Goal: Share content: Share content

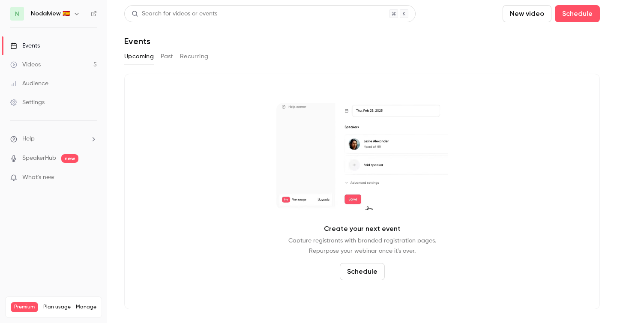
click at [84, 62] on link "Videos 5" at bounding box center [53, 64] width 107 height 19
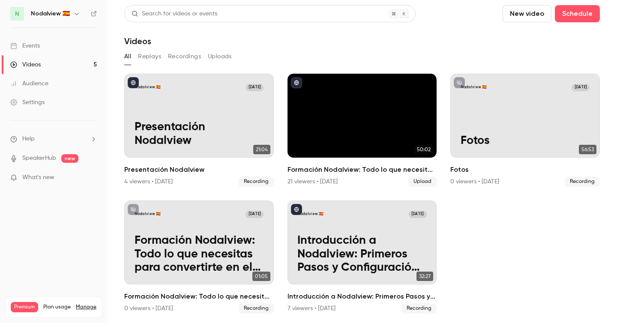
scroll to position [1, 0]
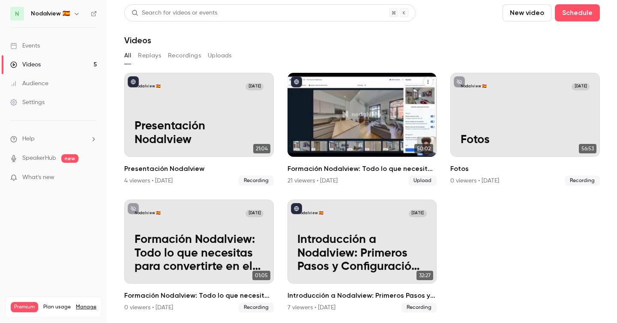
click at [360, 114] on div "Formación Nodalview: Todo lo que necesitas para convertirte en el agente #1 del…" at bounding box center [363, 115] width 150 height 84
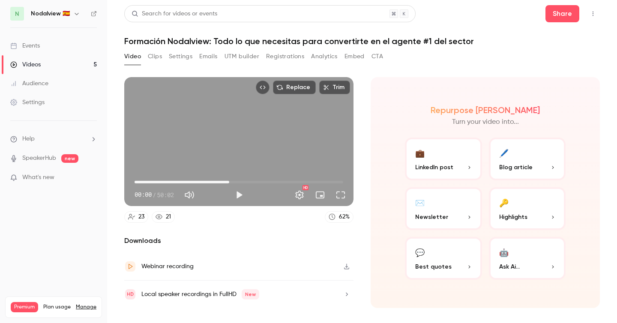
click at [229, 181] on span "22:42" at bounding box center [239, 182] width 209 height 14
click at [254, 178] on span "22:42" at bounding box center [239, 182] width 209 height 14
click at [280, 175] on span "28:40" at bounding box center [239, 182] width 209 height 14
click at [254, 137] on div "Replace Trim 34:49 28:40 / 50:02 HD" at bounding box center [238, 141] width 229 height 129
click at [254, 137] on div "Replace Trim 34:50 34:50 / 50:02 HD" at bounding box center [238, 141] width 229 height 129
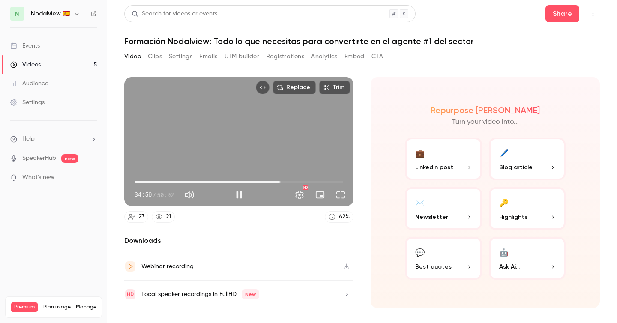
type input "******"
click at [171, 216] on div "21" at bounding box center [168, 217] width 5 height 9
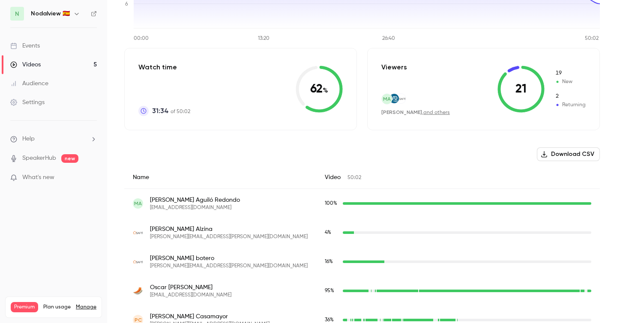
scroll to position [161, 0]
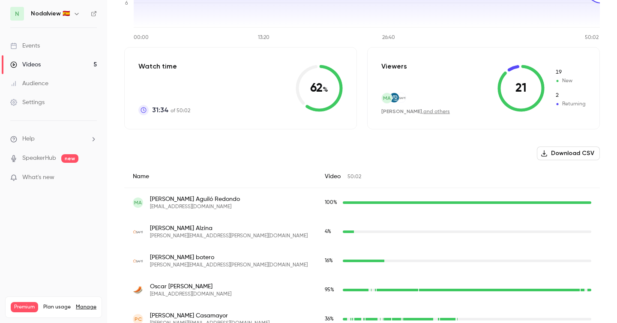
click at [74, 15] on icon "button" at bounding box center [76, 13] width 7 height 7
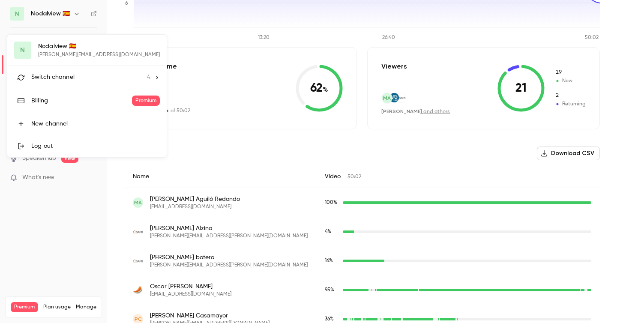
click at [66, 74] on span "Switch channel" at bounding box center [52, 77] width 43 height 9
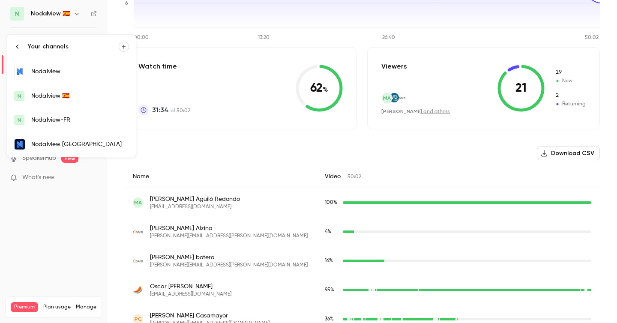
click at [63, 138] on link "Nodalview [GEOGRAPHIC_DATA]" at bounding box center [71, 144] width 129 height 25
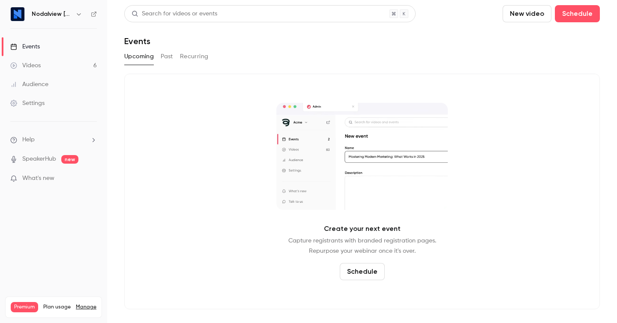
click at [66, 67] on link "Videos 6" at bounding box center [53, 65] width 107 height 19
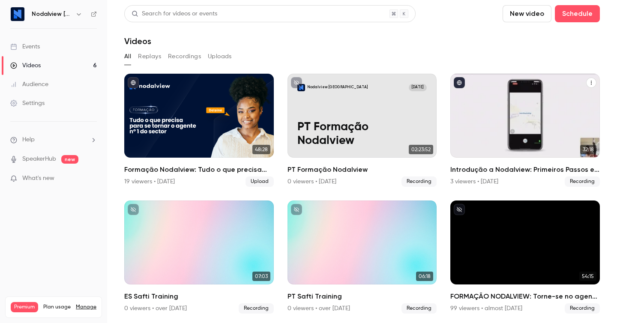
scroll to position [1, 0]
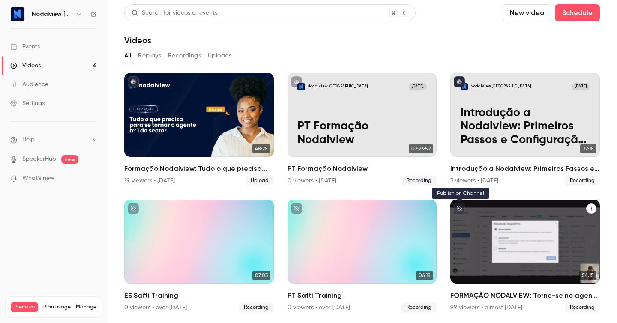
click at [461, 208] on icon "unpublished" at bounding box center [459, 208] width 5 height 5
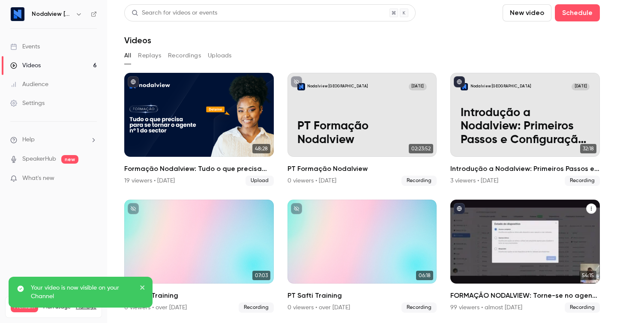
click at [461, 208] on icon "published" at bounding box center [459, 209] width 5 height 5
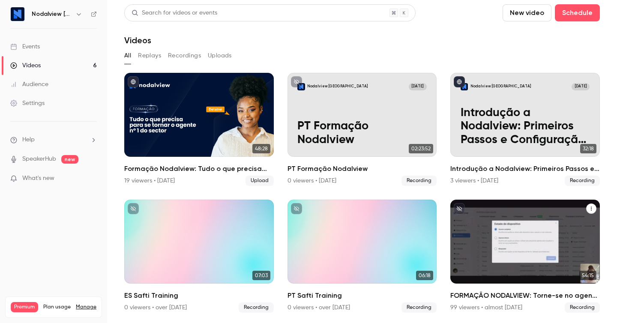
click at [592, 209] on icon "FORMAÇÃO NODALVIEW: Torne-se no agente #1 no setor 🚀" at bounding box center [591, 208] width 5 height 5
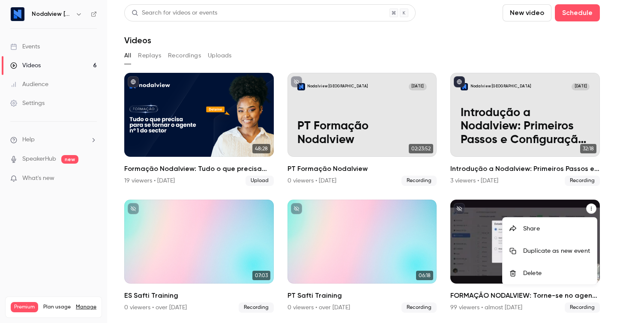
click at [553, 272] on div "Delete" at bounding box center [556, 273] width 67 height 9
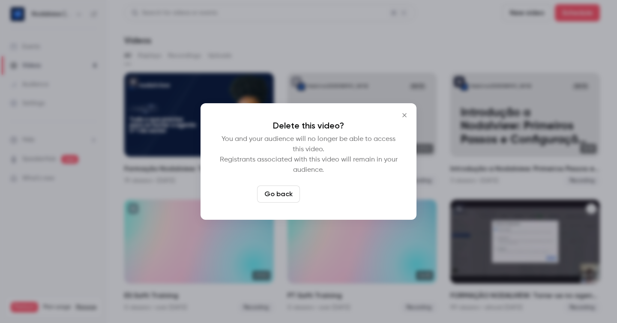
click at [331, 193] on button "Delete video" at bounding box center [331, 194] width 57 height 17
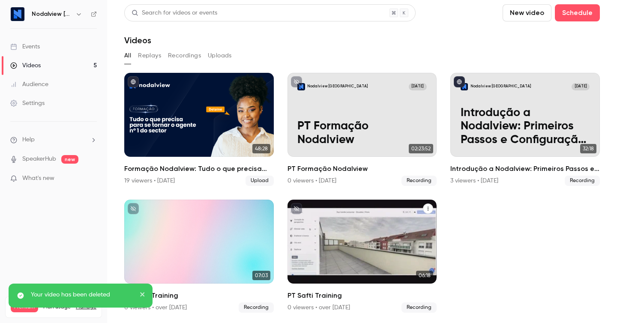
click at [429, 209] on icon "PT Safti Training" at bounding box center [428, 208] width 5 height 5
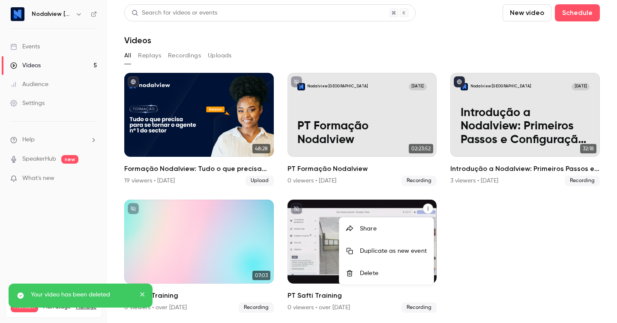
click at [399, 275] on div "Delete" at bounding box center [393, 273] width 67 height 9
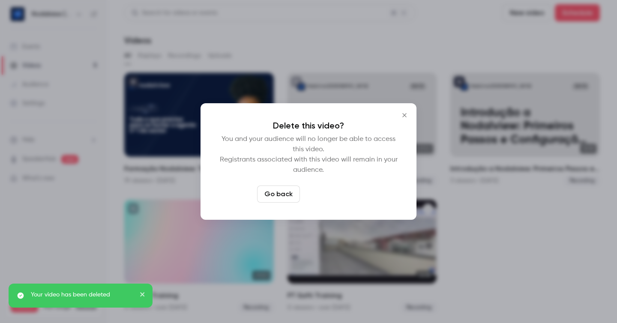
click at [345, 198] on button "Delete video" at bounding box center [331, 194] width 57 height 17
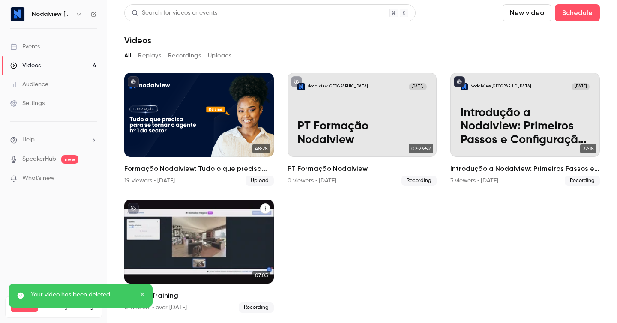
click at [266, 205] on button "ES Safti Training" at bounding box center [265, 209] width 10 height 10
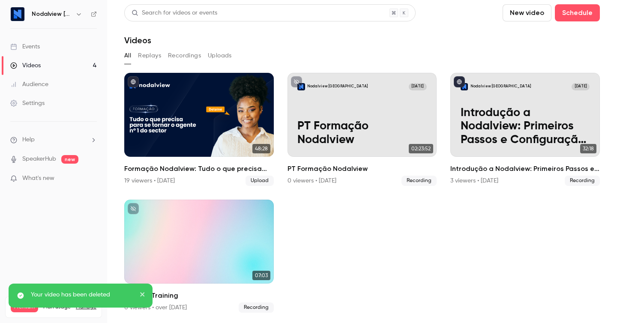
click at [144, 296] on icon "close" at bounding box center [142, 294] width 4 height 4
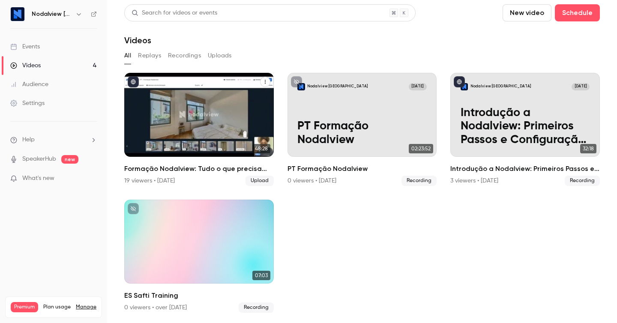
click at [265, 81] on icon "Formação Nodalview: Tudo o que precisa para se tornar o agente #1 do setor" at bounding box center [265, 82] width 1 height 4
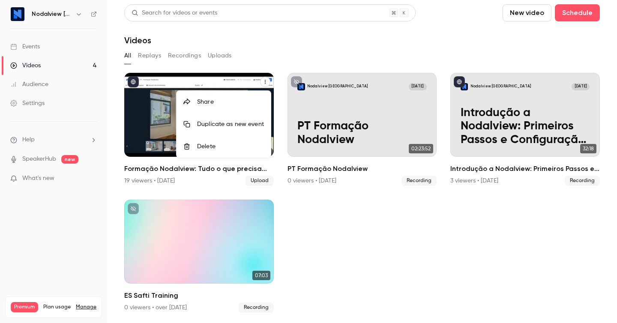
click at [166, 63] on div at bounding box center [308, 161] width 617 height 323
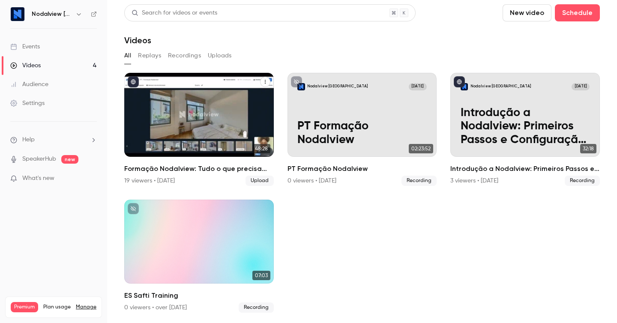
click at [159, 131] on div "Formação Nodalview: Tudo o que precisa para se tornar o agente #1 do setor" at bounding box center [199, 115] width 150 height 84
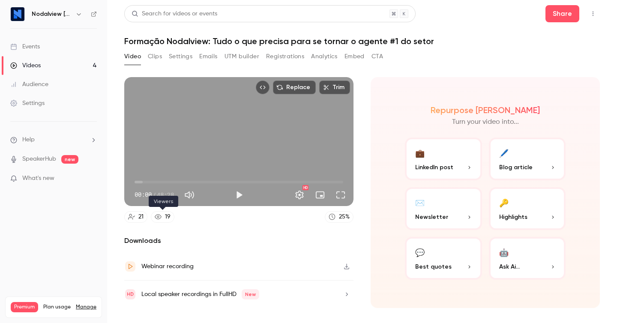
click at [160, 215] on icon at bounding box center [158, 216] width 7 height 5
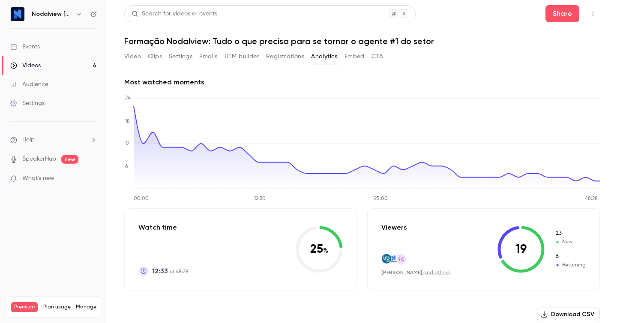
click at [133, 58] on button "Video" at bounding box center [132, 57] width 17 height 14
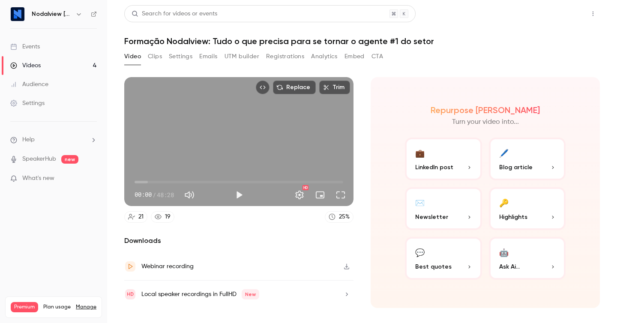
click at [546, 18] on button "Share" at bounding box center [562, 13] width 34 height 17
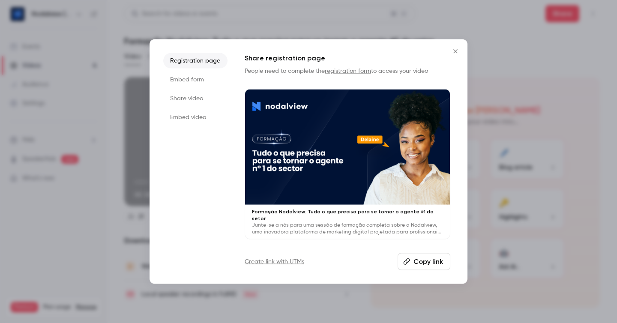
click at [411, 261] on button "Copy link" at bounding box center [424, 261] width 53 height 17
click at [205, 82] on li "Embed form" at bounding box center [195, 79] width 64 height 15
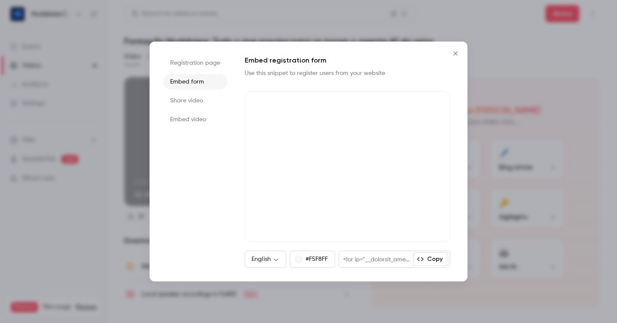
click at [198, 98] on li "Share video" at bounding box center [195, 100] width 64 height 15
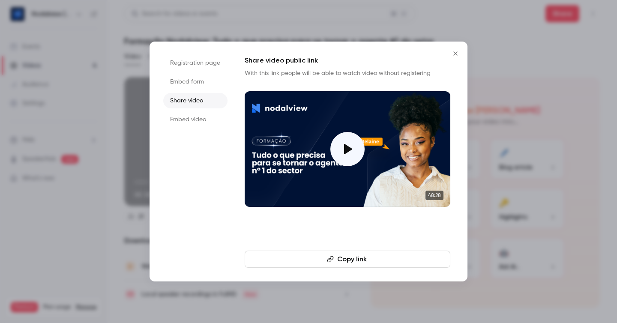
click at [201, 120] on li "Embed video" at bounding box center [195, 119] width 64 height 15
click at [198, 98] on li "Share video" at bounding box center [195, 100] width 64 height 15
click at [285, 13] on div at bounding box center [308, 161] width 617 height 323
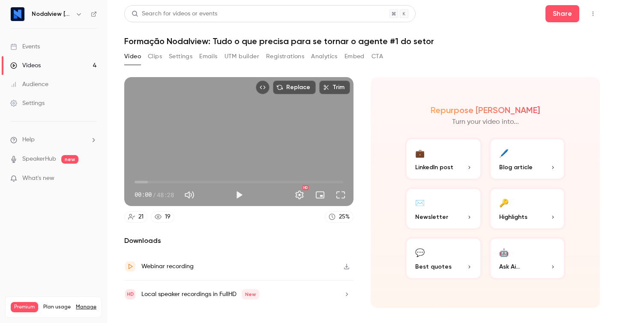
click at [566, 26] on header "Search for videos or events Share Formação Nodalview: Tudo o que precisa para s…" at bounding box center [362, 25] width 476 height 41
click at [566, 10] on button "Share" at bounding box center [562, 13] width 34 height 17
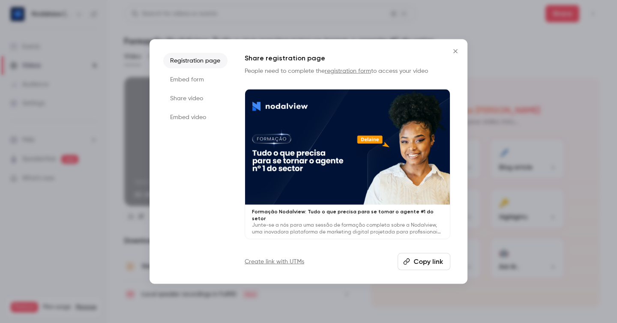
click at [430, 258] on button "Copy link" at bounding box center [424, 261] width 53 height 17
click at [188, 57] on li "Registration page" at bounding box center [195, 60] width 64 height 15
click at [202, 26] on div at bounding box center [308, 161] width 617 height 323
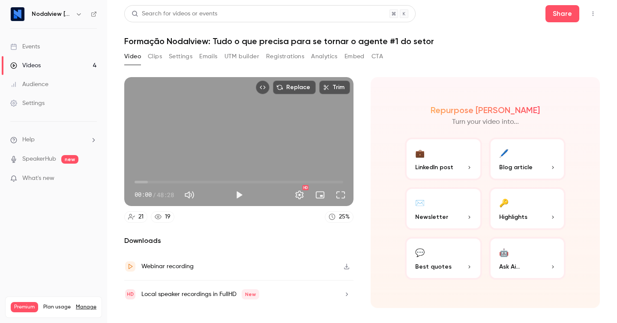
click at [44, 64] on link "Videos 4" at bounding box center [53, 65] width 107 height 19
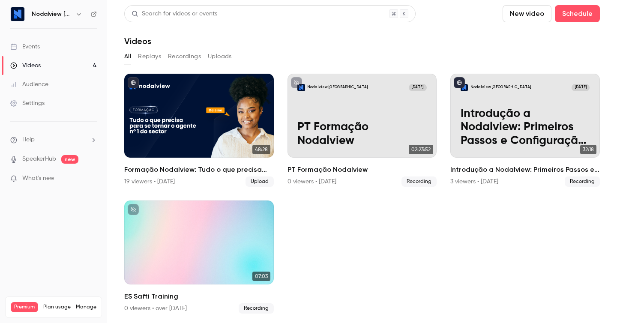
click at [59, 9] on div "Nodalview [GEOGRAPHIC_DATA]" at bounding box center [58, 14] width 52 height 10
click at [61, 13] on h6 "Nodalview [GEOGRAPHIC_DATA]" at bounding box center [52, 14] width 40 height 9
click at [79, 12] on icon "button" at bounding box center [78, 14] width 7 height 7
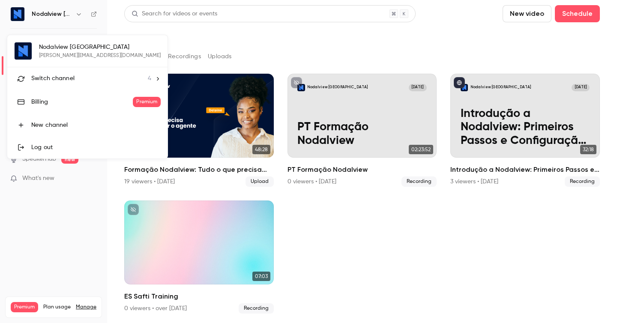
click at [69, 82] on span "Switch channel" at bounding box center [52, 78] width 43 height 9
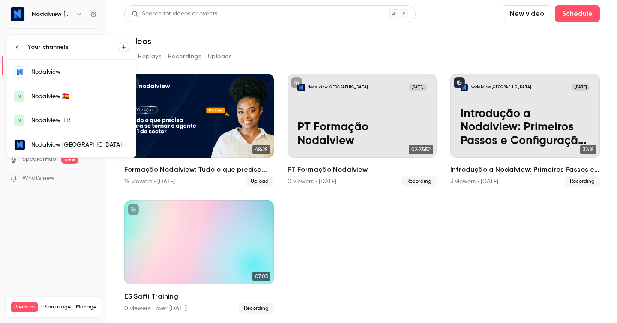
click at [67, 96] on div "Nodalview 🇪🇸" at bounding box center [80, 96] width 98 height 9
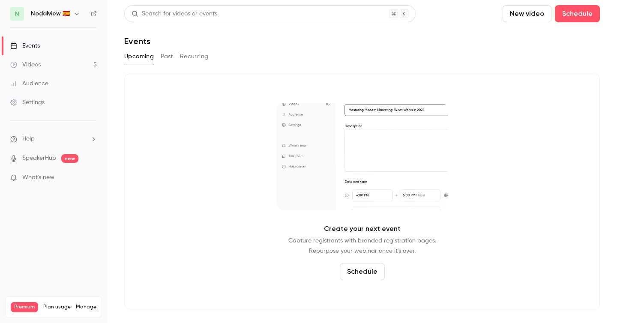
click at [167, 57] on button "Past" at bounding box center [167, 57] width 12 height 14
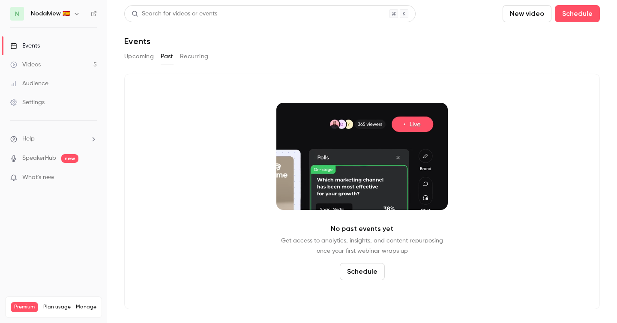
click at [188, 57] on button "Recurring" at bounding box center [194, 57] width 29 height 14
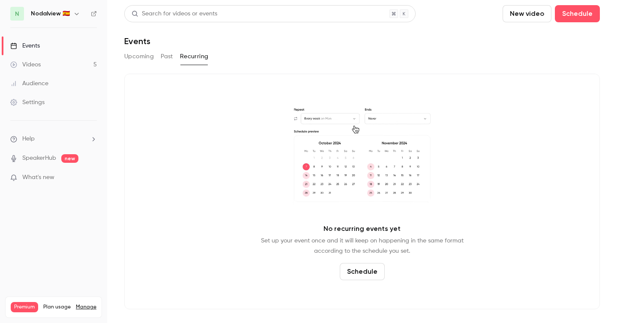
click at [145, 55] on button "Upcoming" at bounding box center [139, 57] width 30 height 14
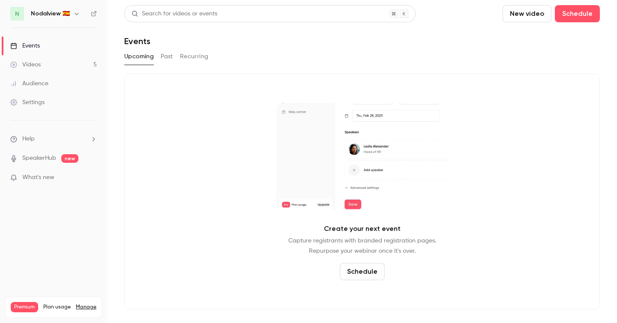
click at [69, 65] on link "Videos 5" at bounding box center [53, 64] width 107 height 19
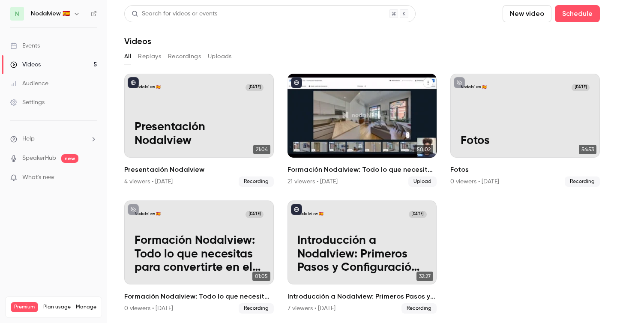
click at [326, 119] on div "Formación Nodalview: Todo lo que necesitas para convertirte en el agente #1 del…" at bounding box center [363, 116] width 150 height 84
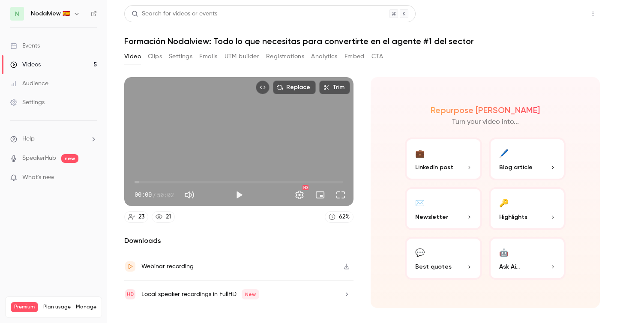
click at [560, 9] on button "Share" at bounding box center [562, 13] width 34 height 17
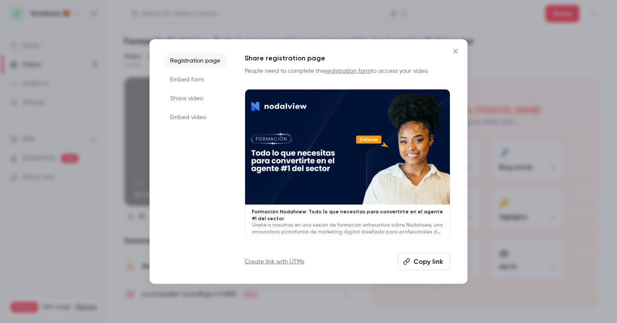
click at [420, 265] on button "Copy link" at bounding box center [424, 261] width 53 height 17
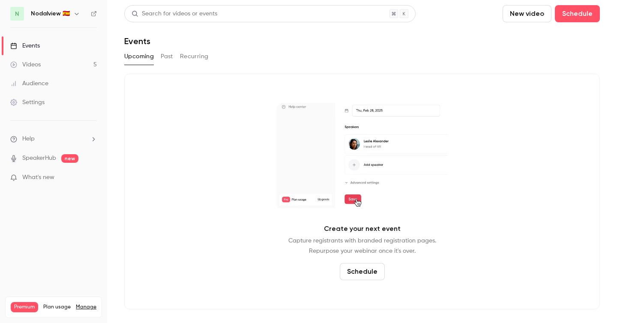
click at [56, 64] on link "Videos 5" at bounding box center [53, 64] width 107 height 19
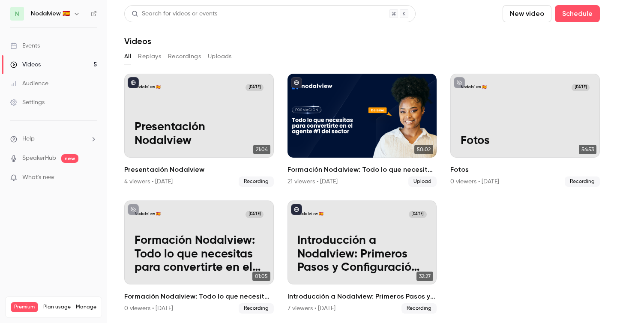
click at [67, 17] on h6 "Nodalview 🇪🇸" at bounding box center [50, 13] width 39 height 9
click at [65, 13] on h6 "Nodalview 🇪🇸" at bounding box center [50, 13] width 39 height 9
click at [73, 14] on icon "button" at bounding box center [76, 13] width 7 height 7
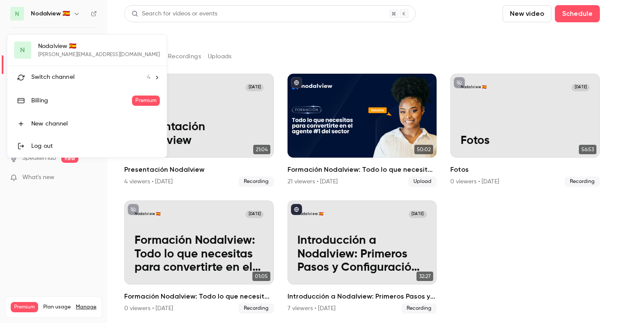
click at [69, 86] on li "Switch channel 4" at bounding box center [86, 77] width 159 height 23
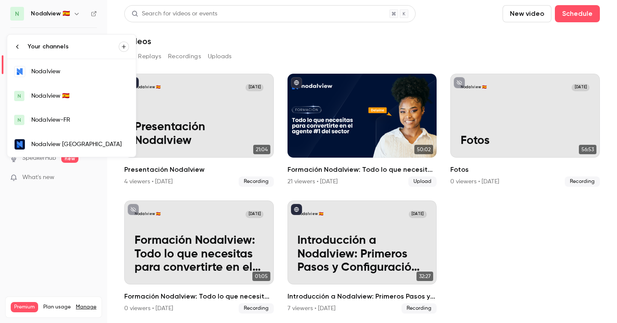
click at [70, 146] on div "Nodalview [GEOGRAPHIC_DATA]" at bounding box center [80, 144] width 98 height 9
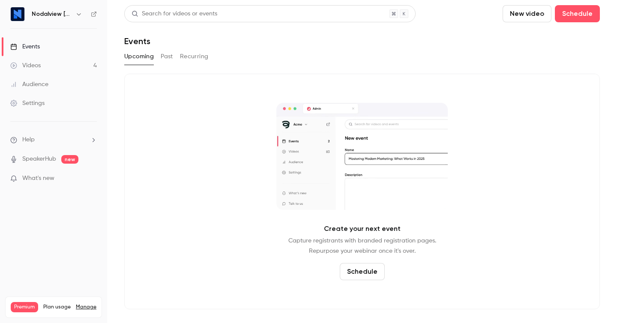
click at [42, 63] on link "Videos 4" at bounding box center [53, 65] width 107 height 19
